Goal: Find contact information: Find contact information

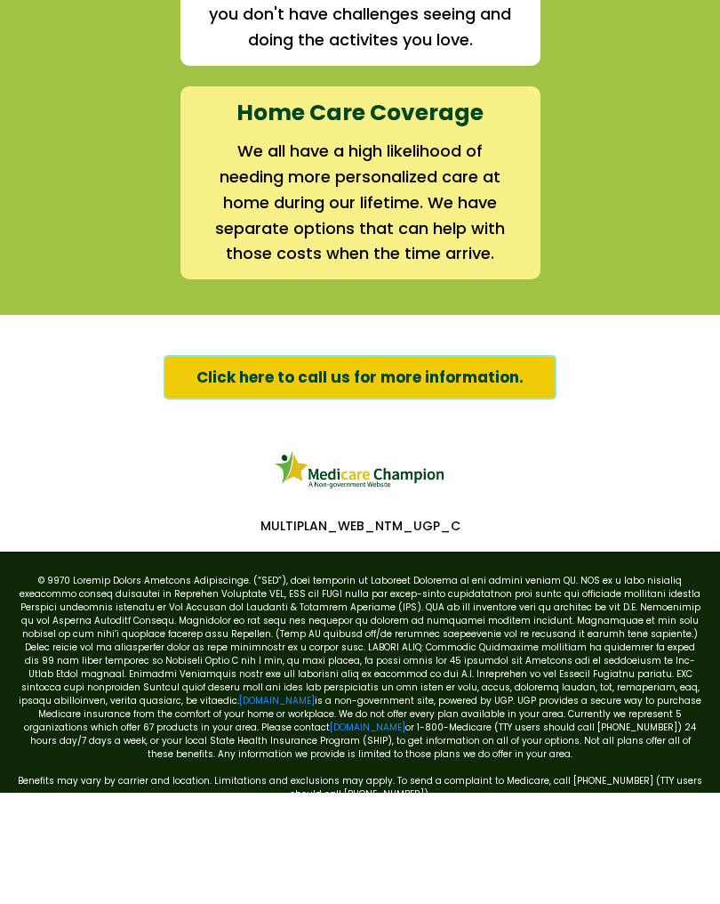
scroll to position [2875, 0]
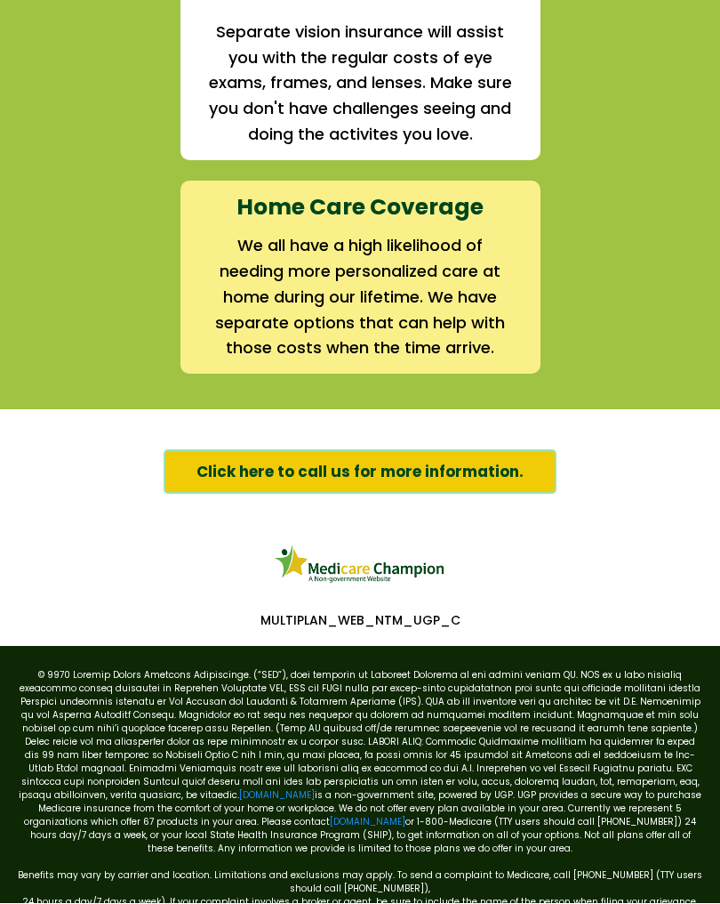
click at [413, 461] on span "Click here to call us for more information." at bounding box center [360, 472] width 327 height 23
click at [384, 461] on span "Click here to call us for more information." at bounding box center [360, 472] width 327 height 23
click at [414, 192] on strong "Home Care Coverage" at bounding box center [360, 207] width 247 height 31
click at [412, 192] on strong "Home Care Coverage" at bounding box center [360, 207] width 247 height 31
click at [414, 192] on strong "Home Care Coverage" at bounding box center [360, 207] width 247 height 31
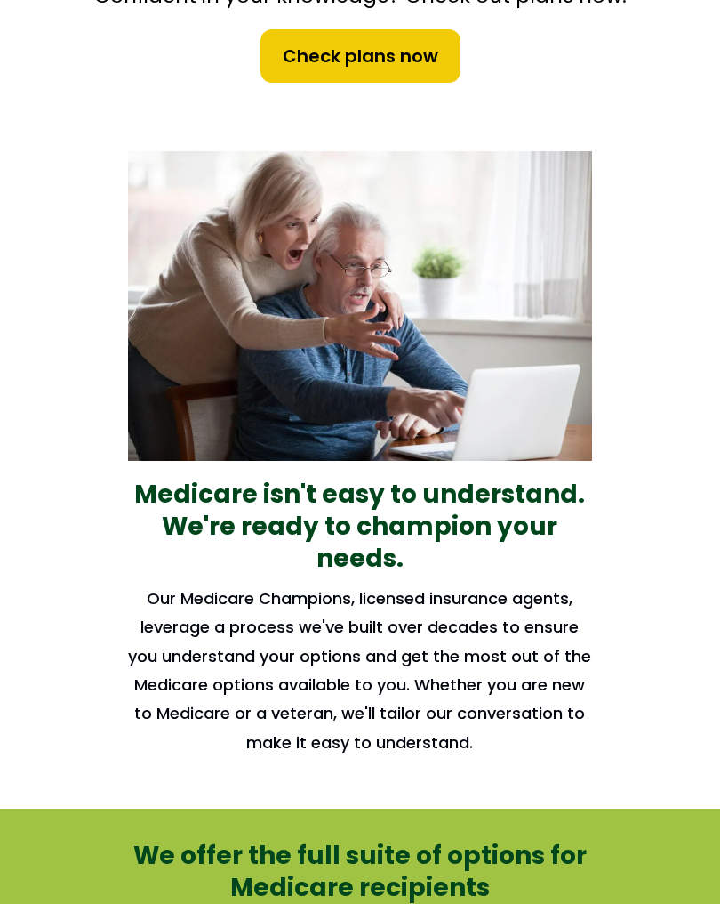
scroll to position [772, 0]
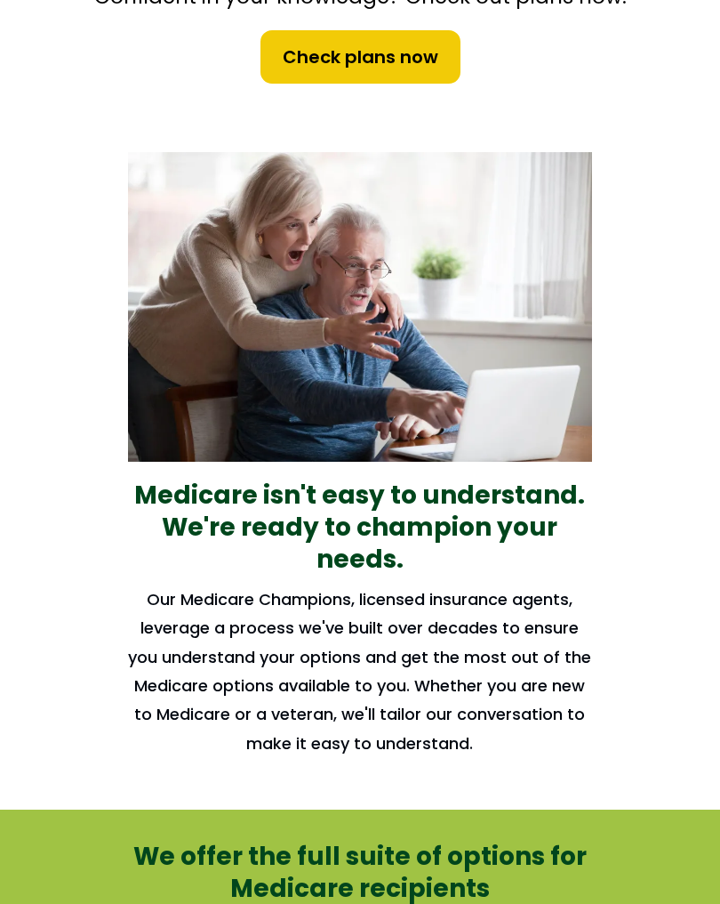
click at [398, 510] on strong "We're ready to champion your needs." at bounding box center [360, 543] width 396 height 67
click at [400, 510] on strong "We're ready to champion your needs." at bounding box center [360, 543] width 396 height 67
click at [401, 510] on strong "We're ready to champion your needs." at bounding box center [360, 543] width 396 height 67
click at [373, 478] on strong "Medicare isn't easy to understand." at bounding box center [359, 495] width 451 height 35
click at [297, 478] on strong "Medicare isn't easy to understand." at bounding box center [359, 495] width 451 height 35
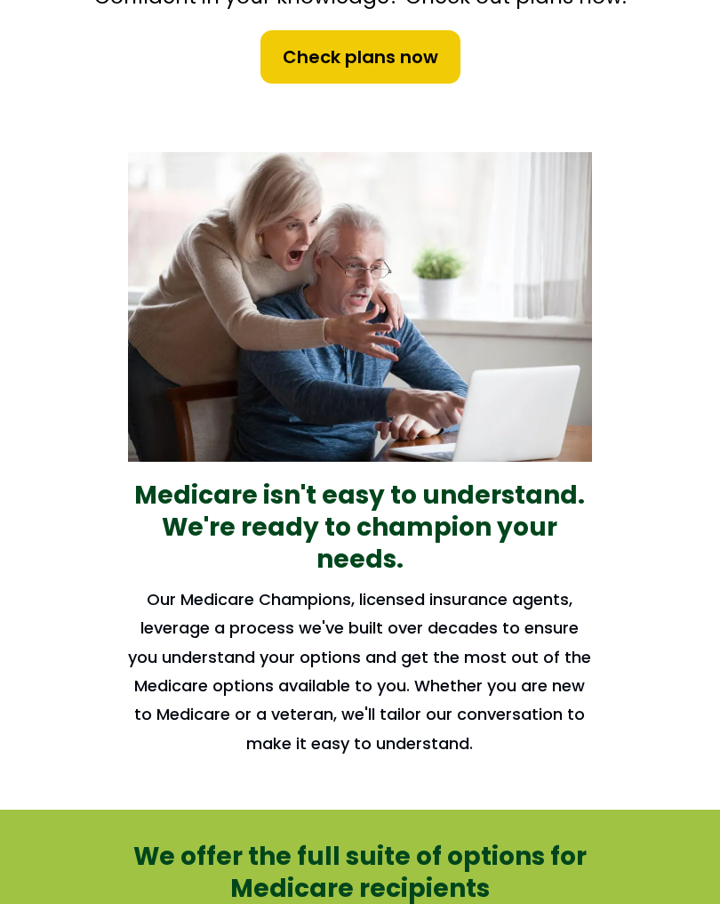
click at [358, 258] on img at bounding box center [359, 306] width 463 height 309
click at [350, 211] on img at bounding box center [359, 306] width 463 height 309
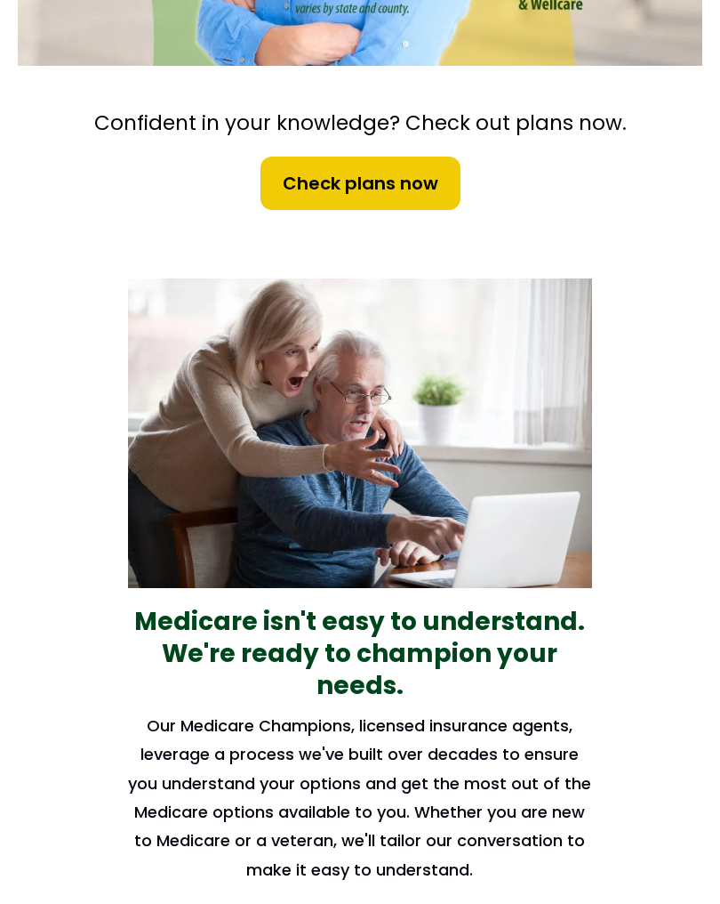
scroll to position [636, 0]
